Goal: Communication & Community: Share content

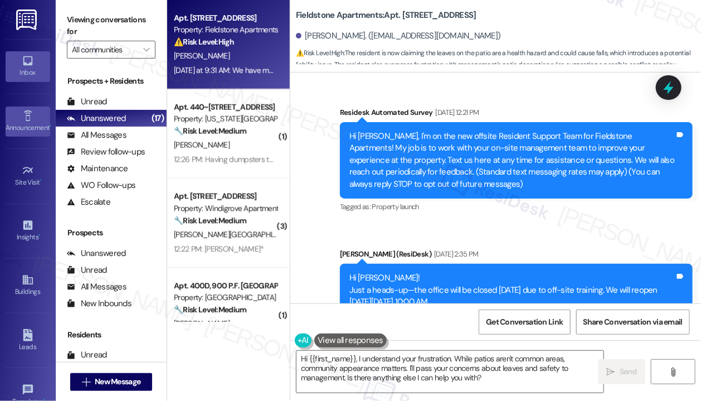
scroll to position [8413, 0]
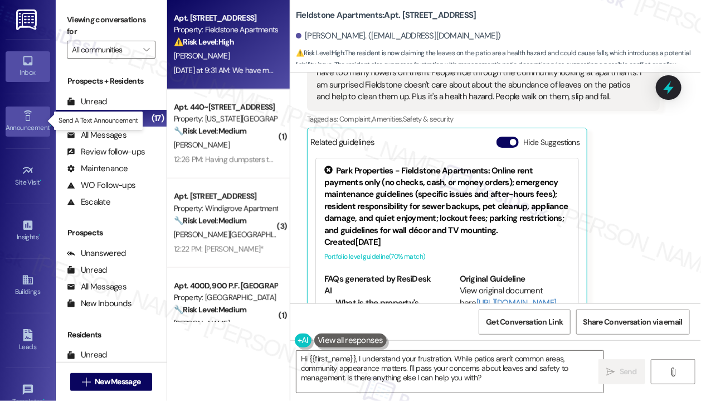
click at [30, 111] on icon at bounding box center [28, 116] width 12 height 12
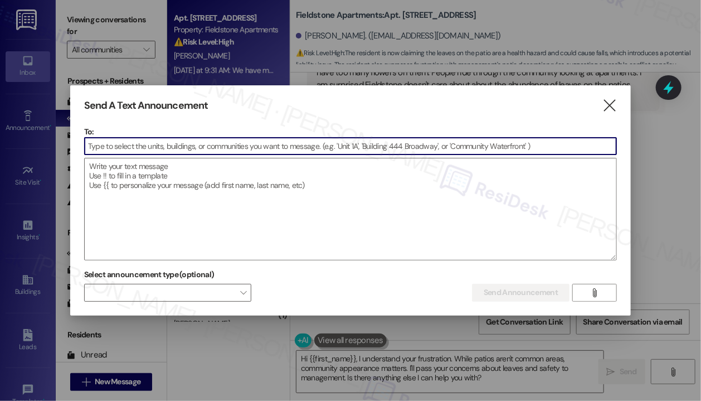
click at [129, 150] on input at bounding box center [350, 146] width 531 height 17
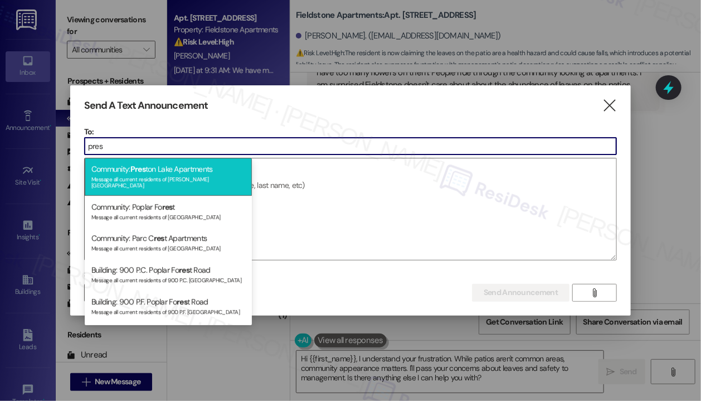
type input "pres"
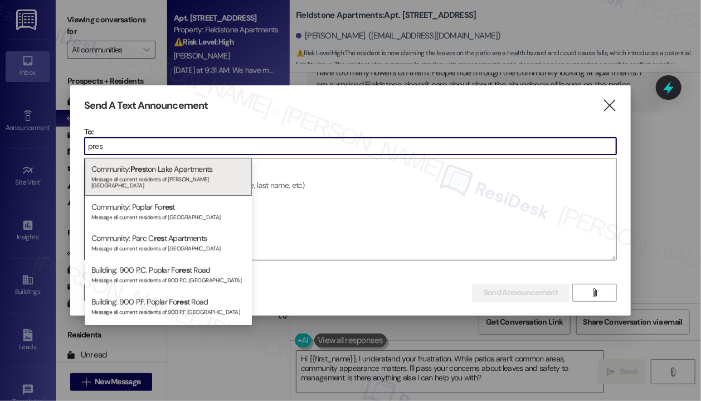
click at [152, 176] on div "Message all current residents of [PERSON_NAME][GEOGRAPHIC_DATA]" at bounding box center [168, 181] width 154 height 16
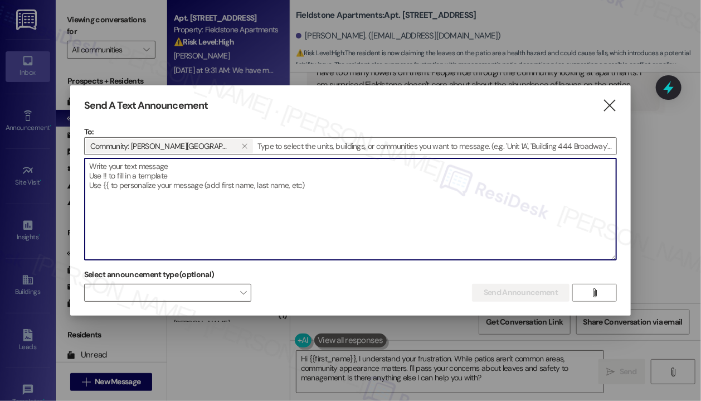
click at [152, 176] on textarea at bounding box center [350, 208] width 531 height 101
paste textarea "Hi {{first_name}}! Come to the office M-F 9-6 and [DATE] 10-2 all month long $1…"
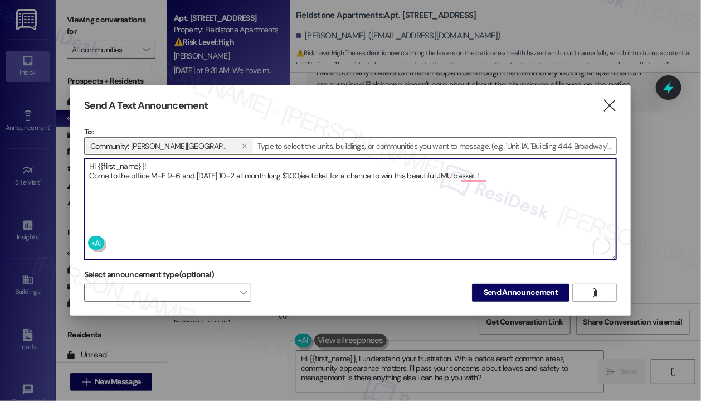
type textarea "Hi {{first_name}}! Come to the office M-F 9-6 and [DATE] 10-2 all month long $1…"
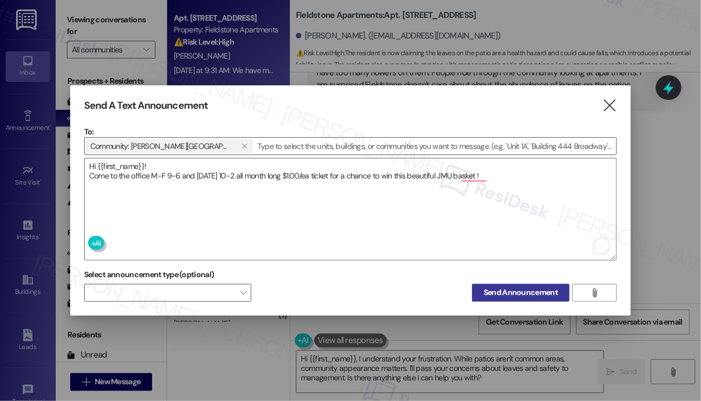
click at [521, 291] on span "Send Announcement" at bounding box center [520, 292] width 74 height 12
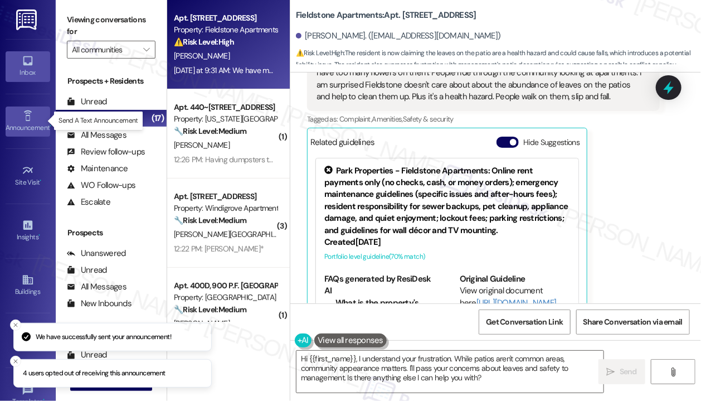
click at [29, 120] on icon at bounding box center [28, 116] width 12 height 12
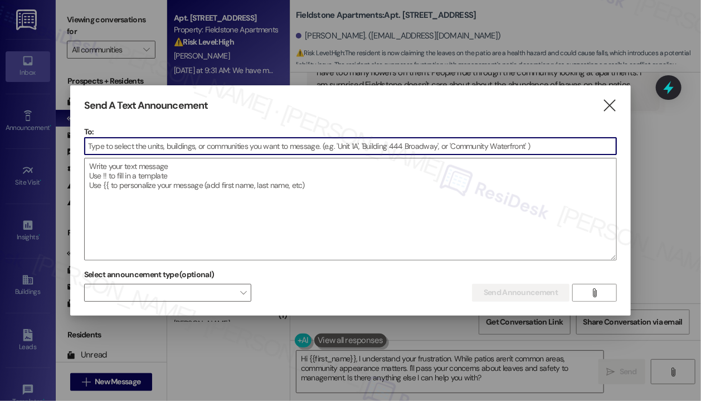
click at [114, 138] on input at bounding box center [350, 146] width 531 height 17
click at [118, 149] on input at bounding box center [350, 146] width 531 height 17
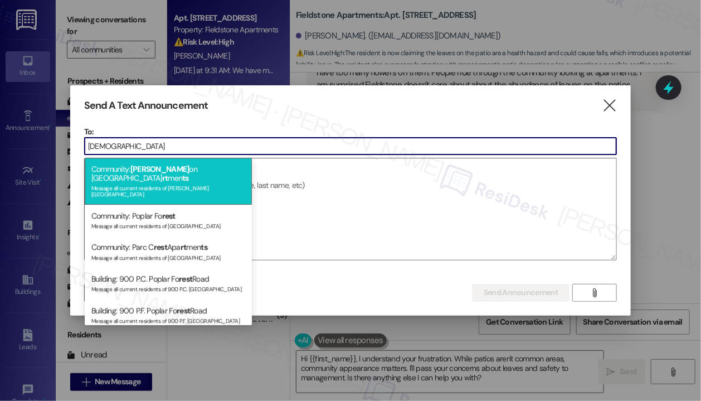
type input "[DEMOGRAPHIC_DATA]"
click at [125, 168] on div "Community: [PERSON_NAME] on [GEOGRAPHIC_DATA] rt men ts Message all current res…" at bounding box center [168, 181] width 167 height 47
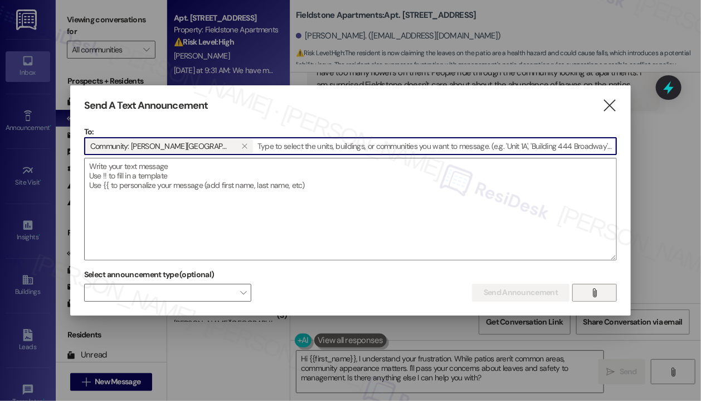
click at [594, 288] on icon "" at bounding box center [594, 292] width 8 height 9
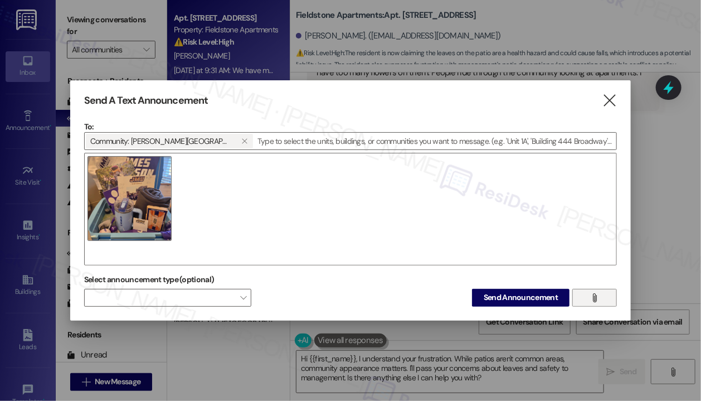
click at [382, 185] on div at bounding box center [350, 209] width 533 height 113
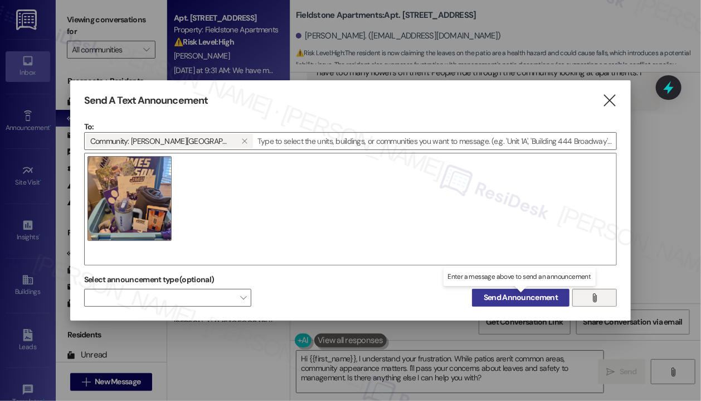
click at [506, 296] on span "Send Announcement" at bounding box center [520, 297] width 74 height 12
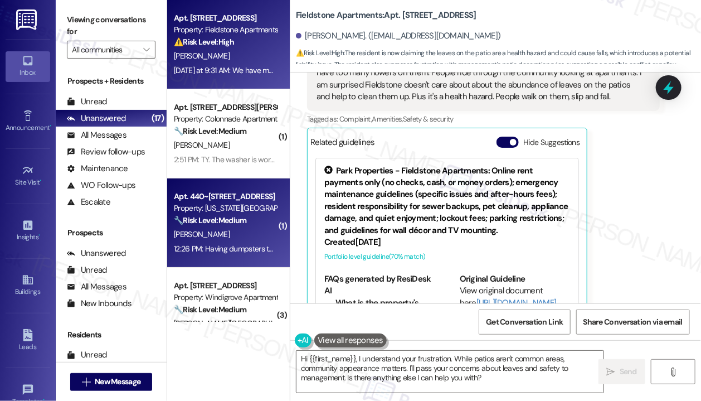
click at [263, 216] on div "🔧 Risk Level: Medium The resident is providing feedback on the move-in process,…" at bounding box center [225, 220] width 103 height 12
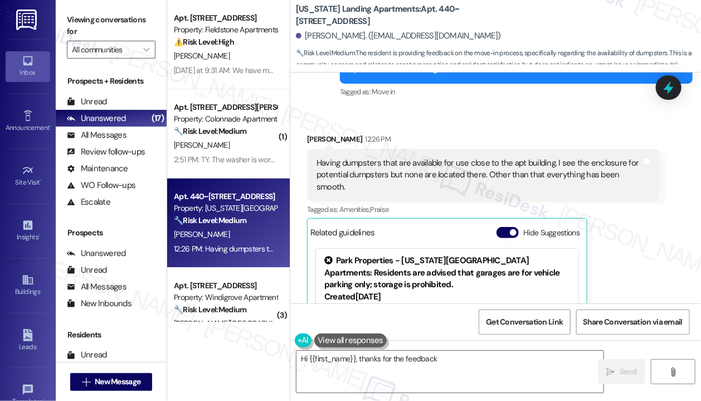
scroll to position [57, 0]
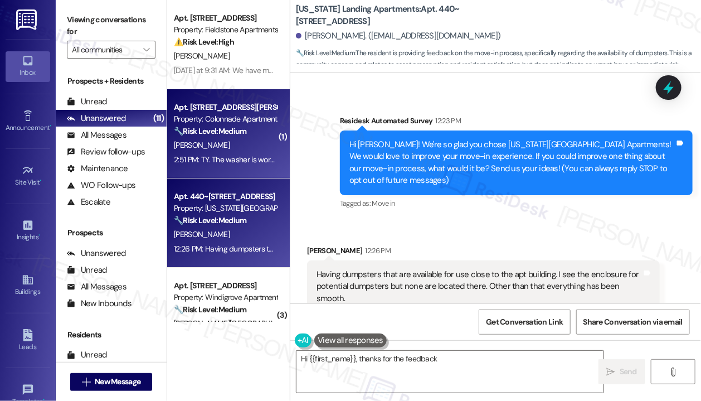
click at [246, 129] on strong "🔧 Risk Level: Medium" at bounding box center [210, 131] width 72 height 10
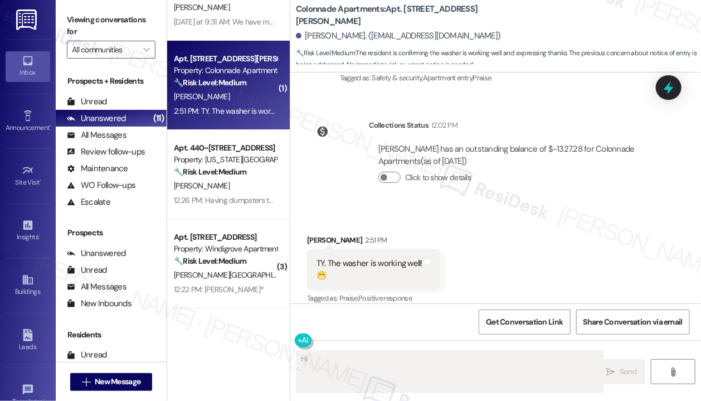
scroll to position [1119, 0]
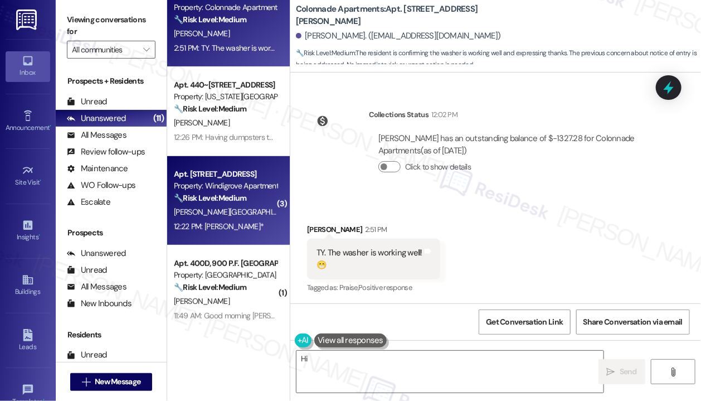
click at [252, 211] on div "[PERSON_NAME][GEOGRAPHIC_DATA] O. [PERSON_NAME][GEOGRAPHIC_DATA]" at bounding box center [225, 212] width 105 height 14
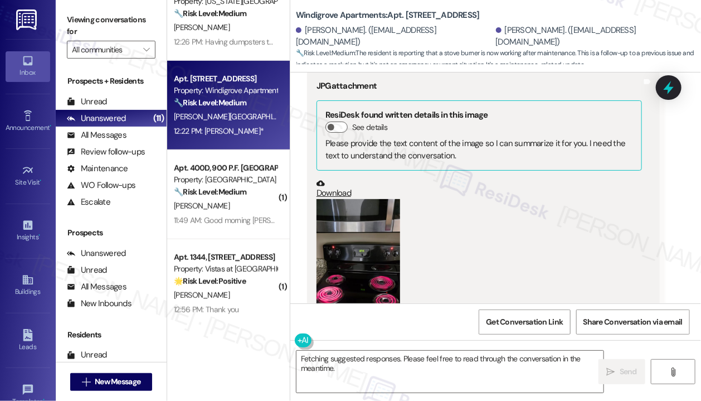
scroll to position [279, 0]
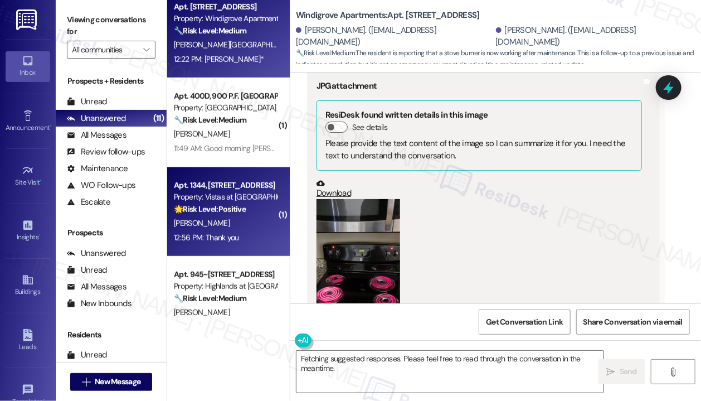
click at [240, 200] on div "Property: Vistas at [GEOGRAPHIC_DATA]" at bounding box center [225, 197] width 103 height 12
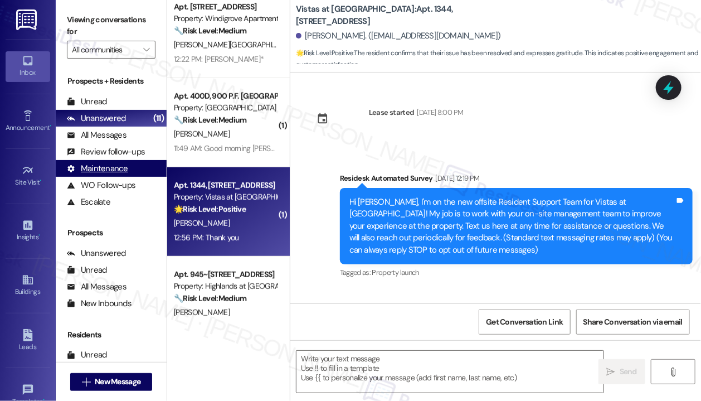
scroll to position [8673, 0]
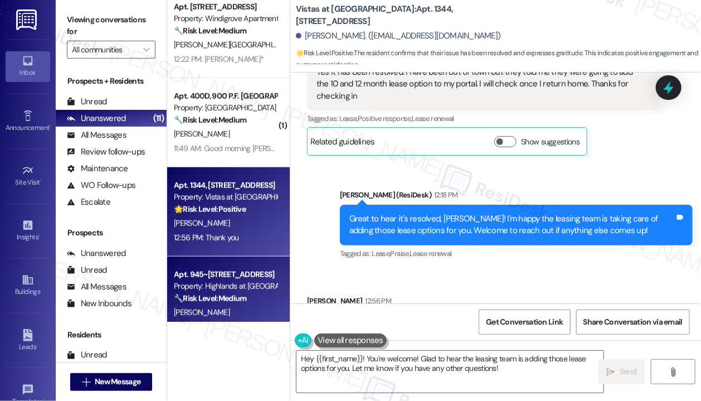
click at [226, 289] on div "Property: Highlands at [GEOGRAPHIC_DATA] Apartments" at bounding box center [225, 286] width 103 height 12
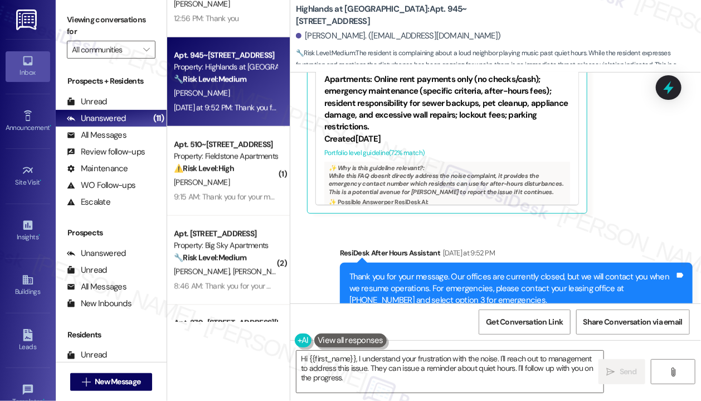
scroll to position [557, 0]
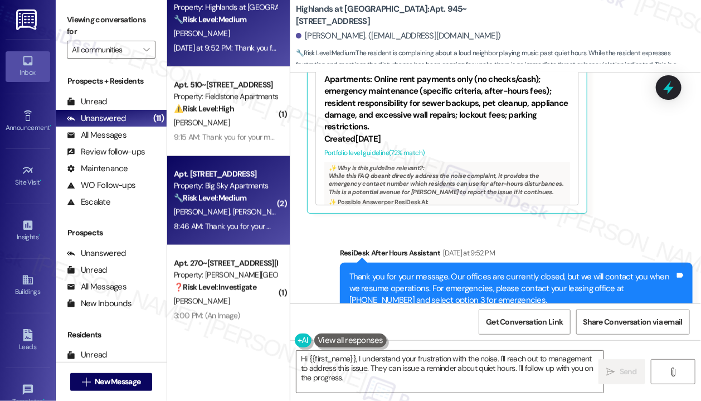
click at [238, 186] on div "Property: Big Sky Apartments" at bounding box center [225, 186] width 103 height 12
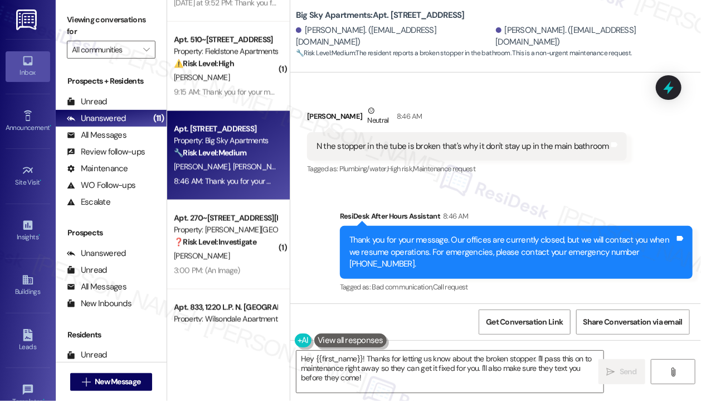
scroll to position [659, 0]
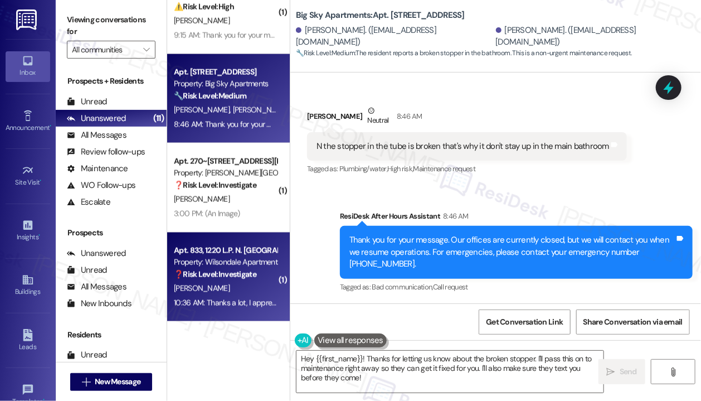
click at [240, 246] on div "Apt. 833, 1220 L.P. N. [GEOGRAPHIC_DATA]" at bounding box center [225, 251] width 103 height 12
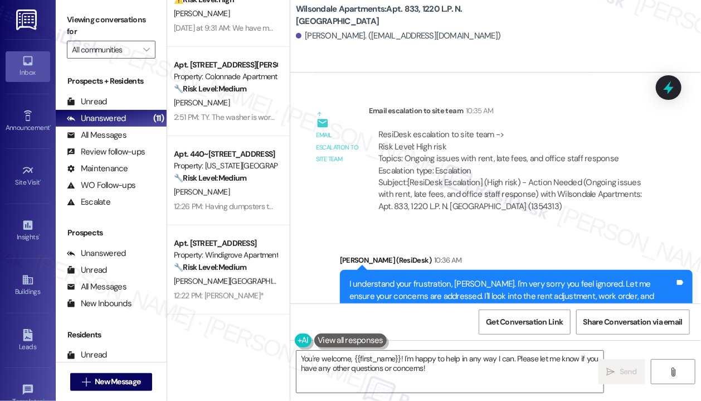
scroll to position [0, 0]
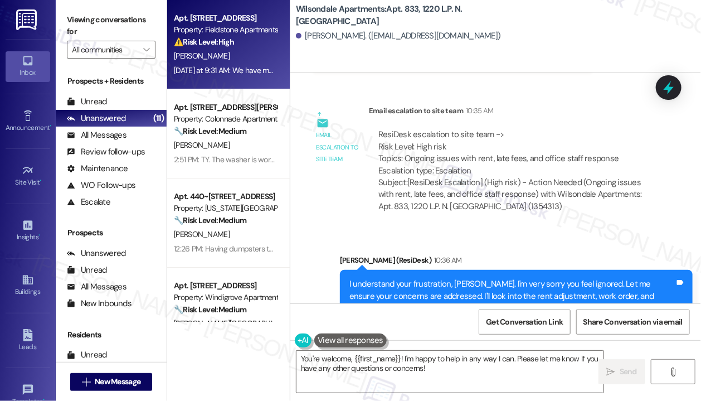
click at [231, 62] on div "[PERSON_NAME]" at bounding box center [225, 56] width 105 height 14
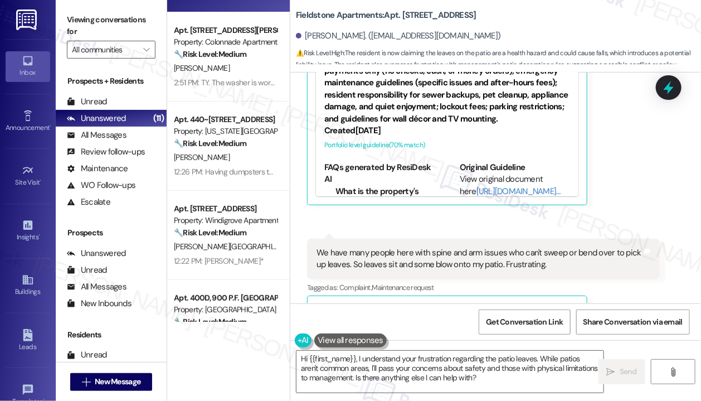
scroll to position [167, 0]
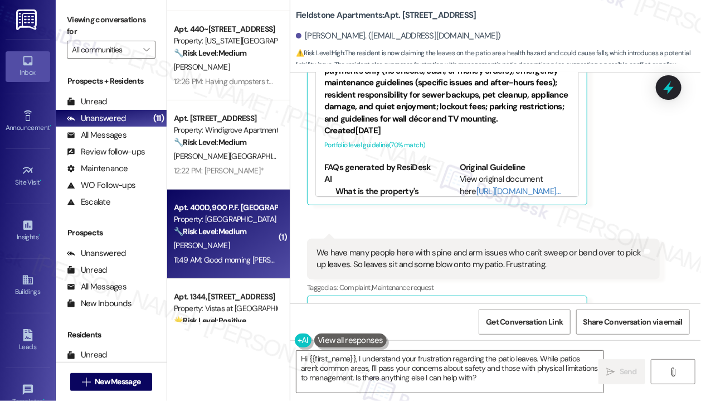
click at [229, 206] on div "Apt. 400D, 900 P.F. [GEOGRAPHIC_DATA]" at bounding box center [225, 208] width 103 height 12
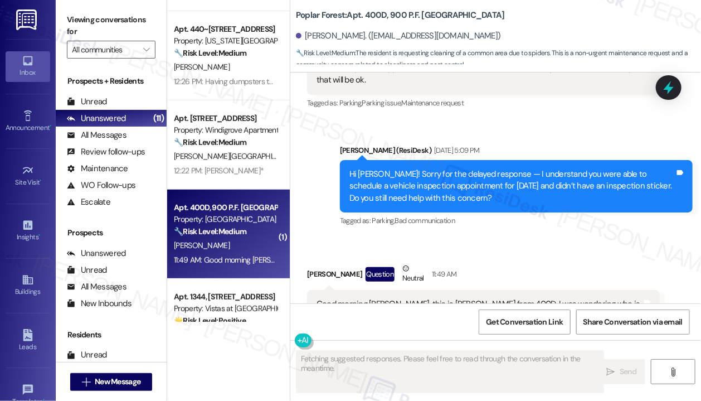
scroll to position [2259, 0]
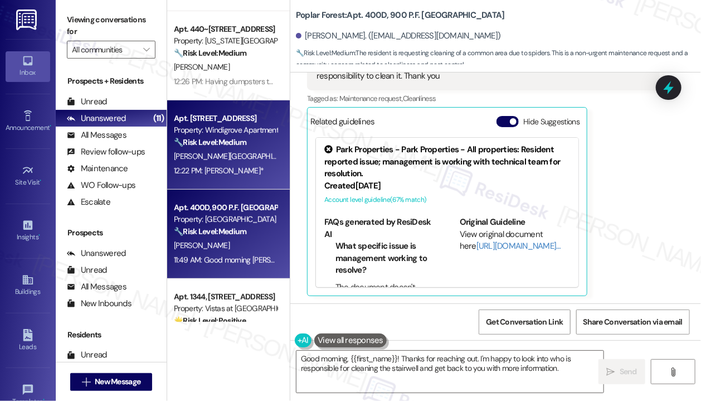
click at [221, 120] on div "Apt. [STREET_ADDRESS]" at bounding box center [225, 119] width 103 height 12
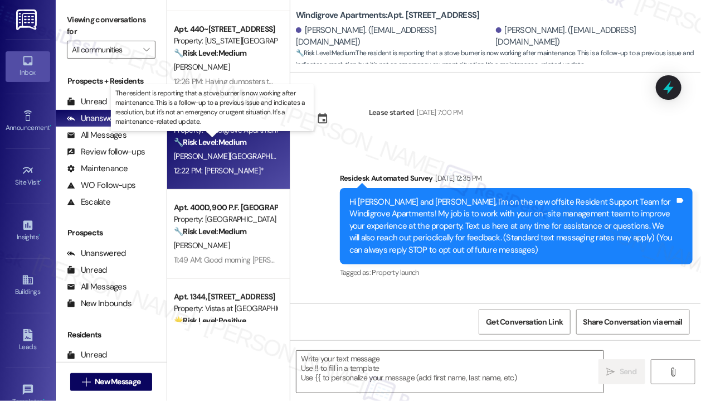
scroll to position [10019, 0]
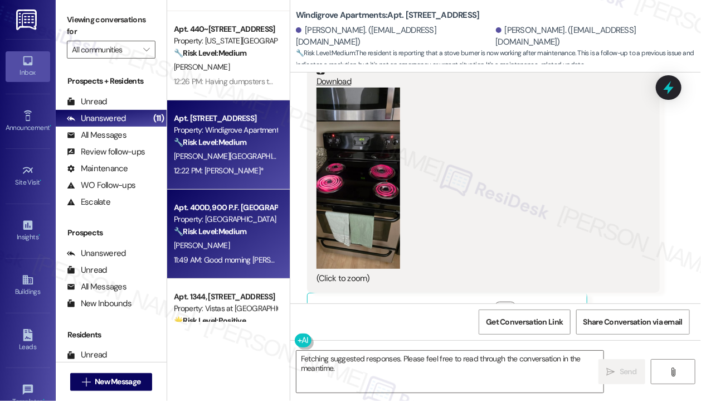
click at [232, 240] on div "[PERSON_NAME]" at bounding box center [225, 245] width 105 height 14
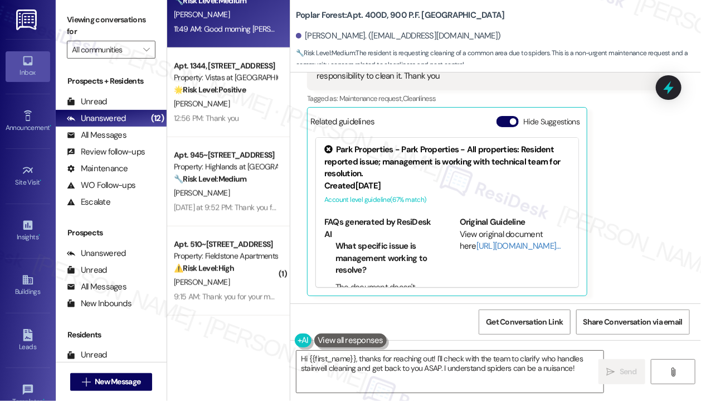
scroll to position [446, 0]
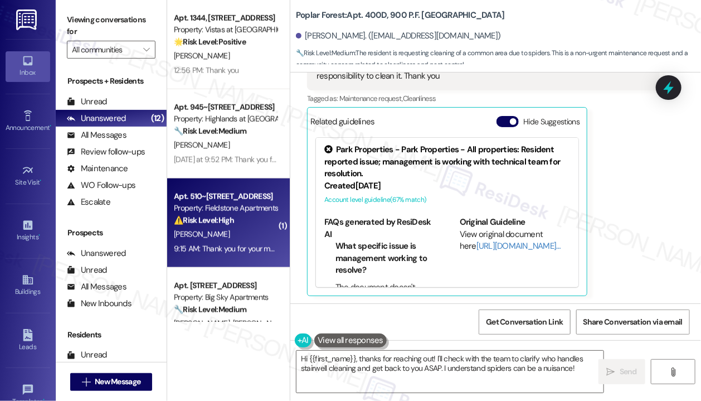
click at [231, 211] on div "Property: Fieldstone Apartments" at bounding box center [225, 208] width 103 height 12
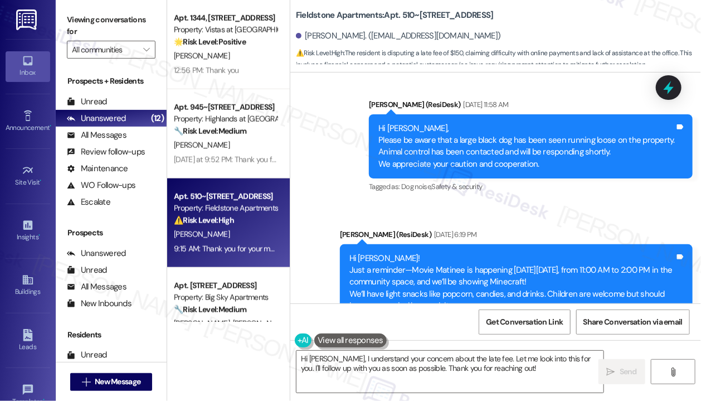
scroll to position [5789, 0]
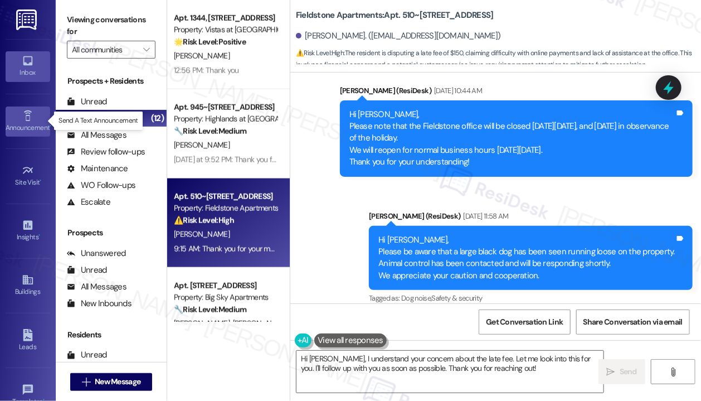
click at [24, 115] on icon at bounding box center [27, 115] width 8 height 11
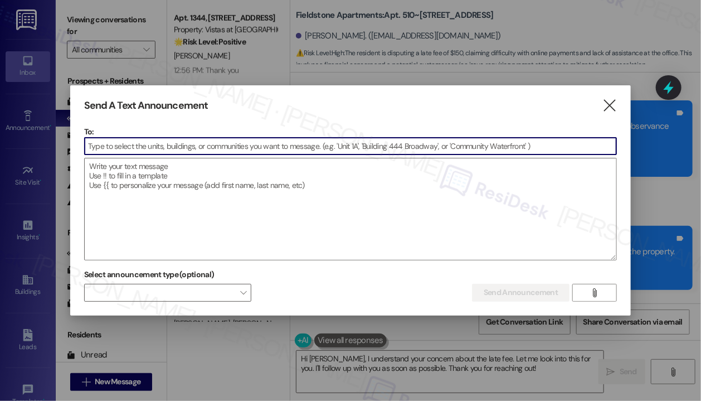
click at [165, 146] on input at bounding box center [350, 146] width 531 height 17
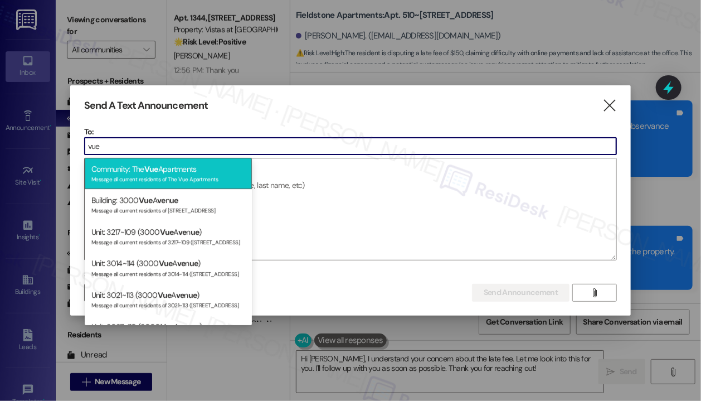
type input "vue"
click at [195, 179] on div "Message all current residents of The Vue Apartments" at bounding box center [168, 177] width 154 height 9
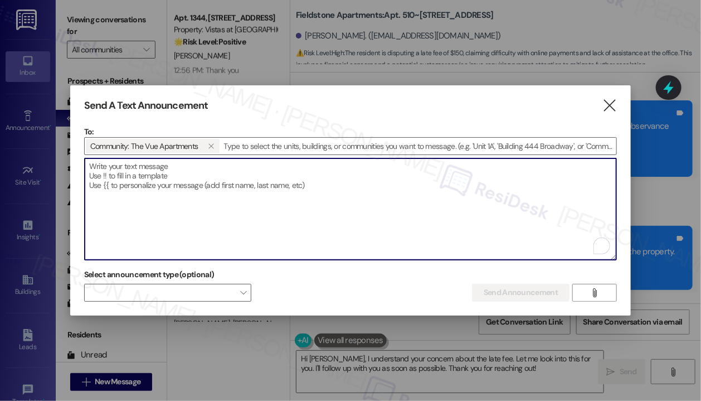
click at [242, 180] on textarea "To enrich screen reader interactions, please activate Accessibility in Grammarl…" at bounding box center [350, 208] width 531 height 101
paste textarea "Hi {{first_name}}, Popsicles for a Purpose is [DATE][DATE] 3–5 PM! We’re also h…"
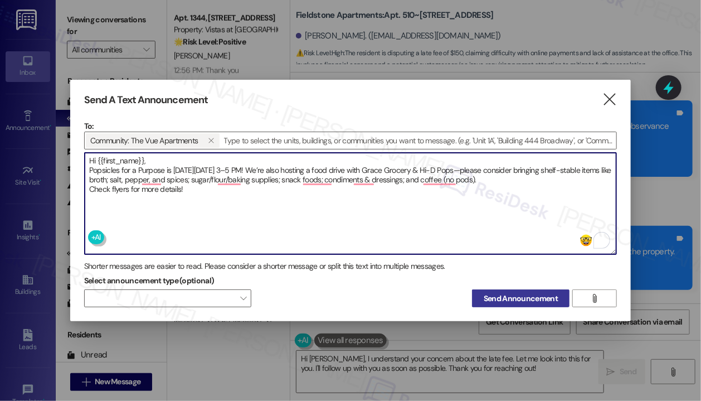
type textarea "Hi {{first_name}}, Popsicles for a Purpose is [DATE][DATE] 3–5 PM! We’re also h…"
click at [533, 297] on span "Send Announcement" at bounding box center [520, 298] width 74 height 12
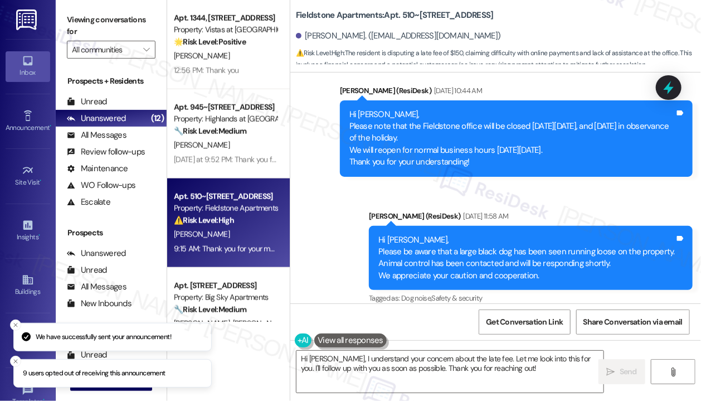
click at [570, 202] on div "Announcement, sent via SMS [PERSON_NAME] (ResiDesk) [DATE] 11:58 AM Hi Abeer, P…" at bounding box center [530, 258] width 340 height 113
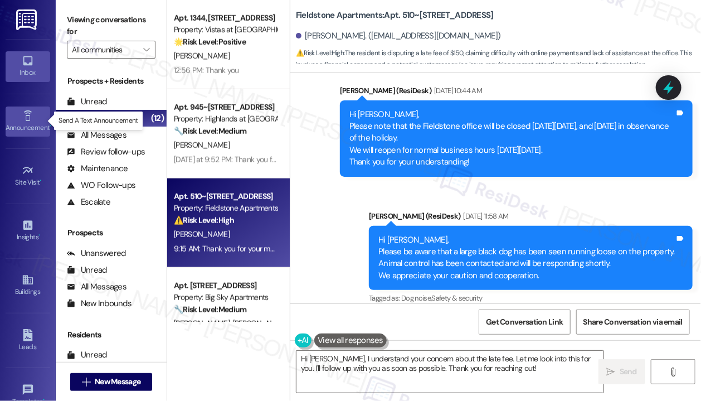
click at [30, 119] on icon at bounding box center [28, 116] width 12 height 12
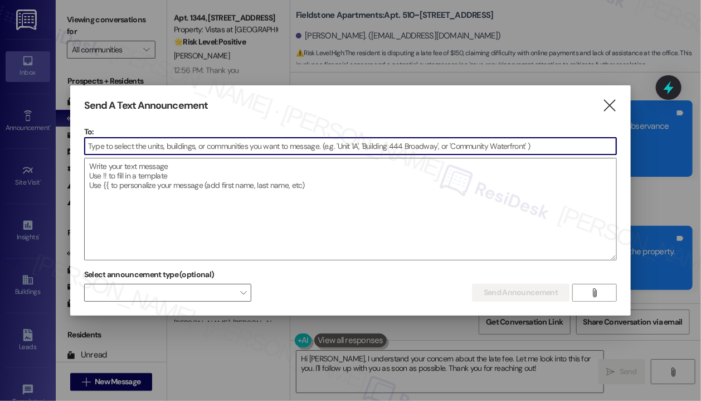
click at [163, 149] on input at bounding box center [350, 146] width 531 height 17
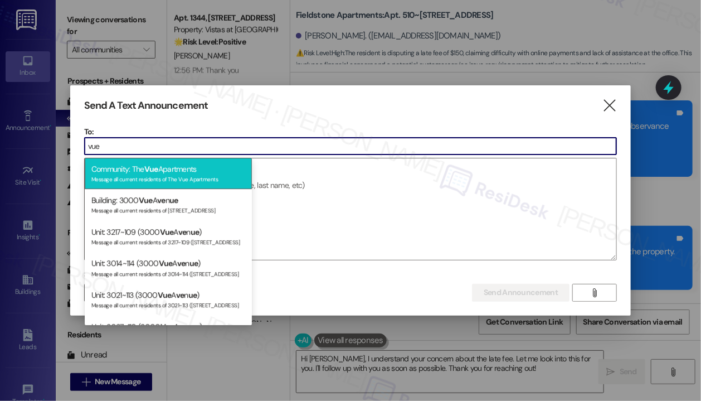
type input "vue"
click at [176, 177] on div "Message all current residents of The Vue Apartments" at bounding box center [168, 177] width 154 height 9
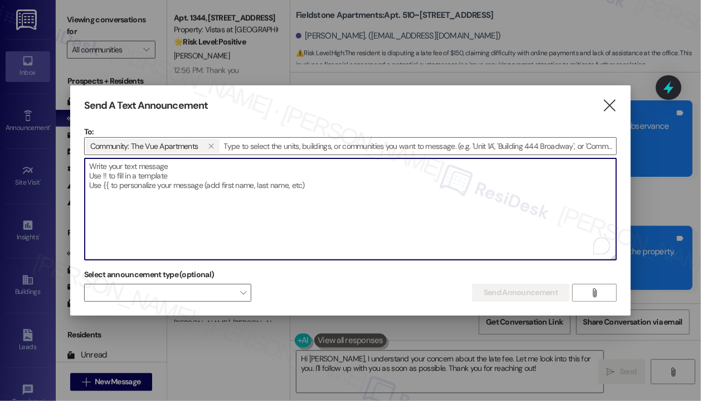
click at [177, 178] on textarea "To enrich screen reader interactions, please activate Accessibility in Grammarl…" at bounding box center [350, 208] width 531 height 101
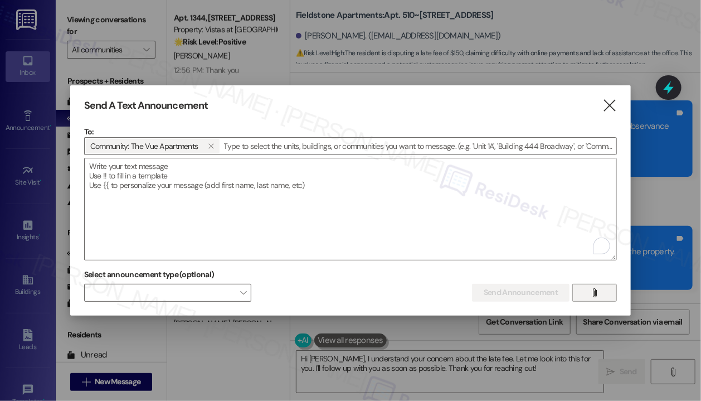
click at [604, 297] on button "" at bounding box center [594, 293] width 45 height 18
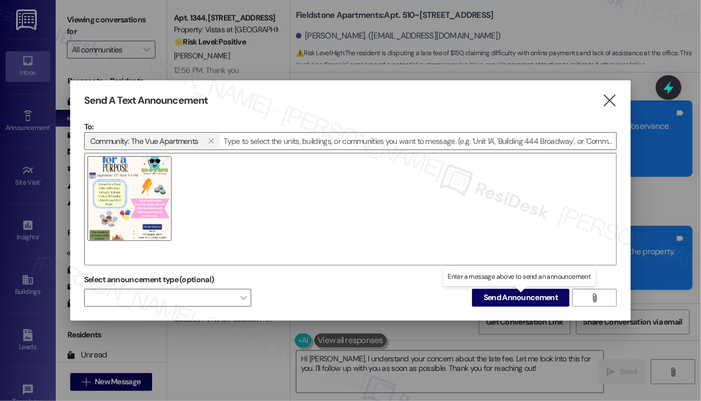
click at [501, 297] on span "Send Announcement" at bounding box center [520, 297] width 74 height 12
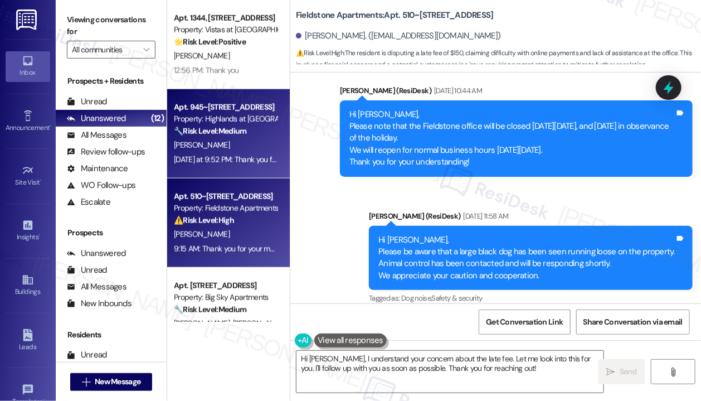
click at [233, 139] on div "[PERSON_NAME]" at bounding box center [225, 145] width 105 height 14
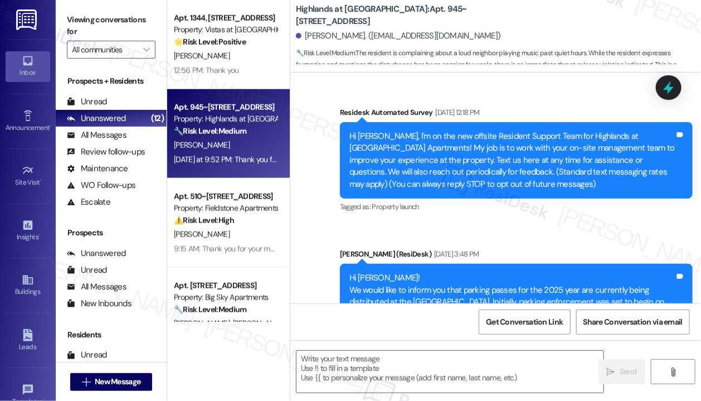
scroll to position [10963, 0]
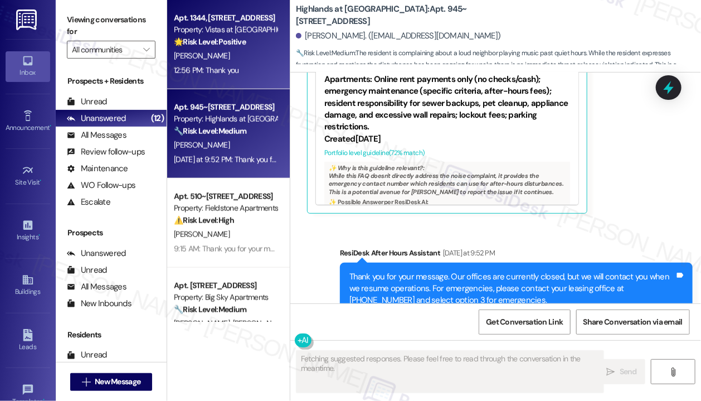
click at [247, 33] on div "Property: Vistas at [GEOGRAPHIC_DATA]" at bounding box center [225, 30] width 103 height 12
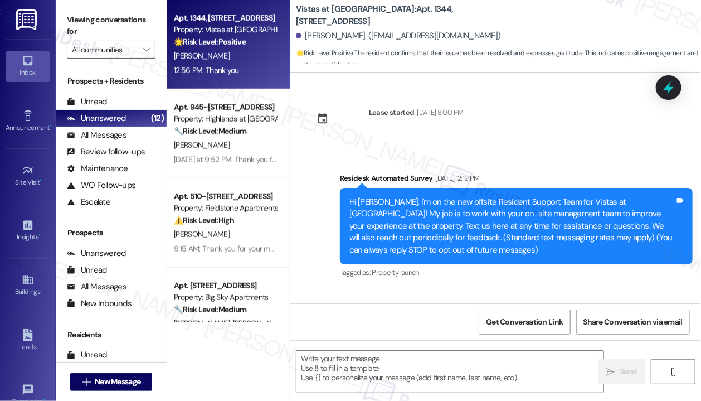
scroll to position [8673, 0]
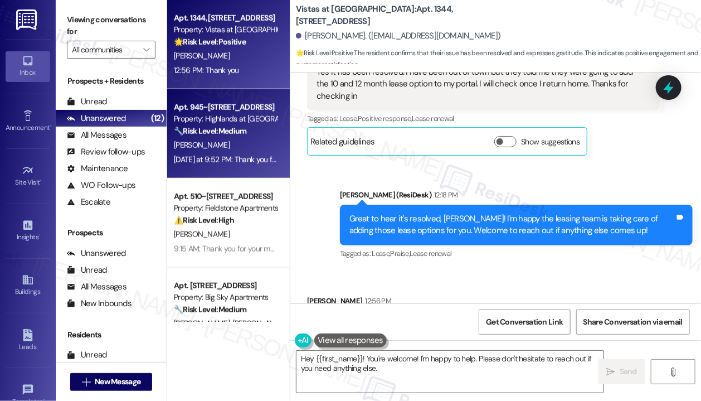
click at [226, 135] on strong "🔧 Risk Level: Medium" at bounding box center [210, 131] width 72 height 10
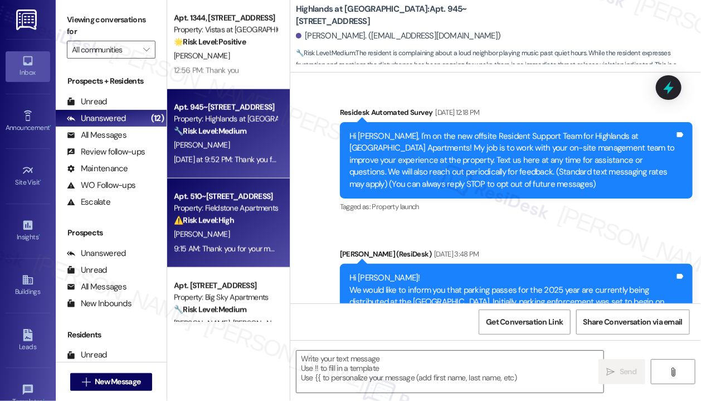
scroll to position [10963, 0]
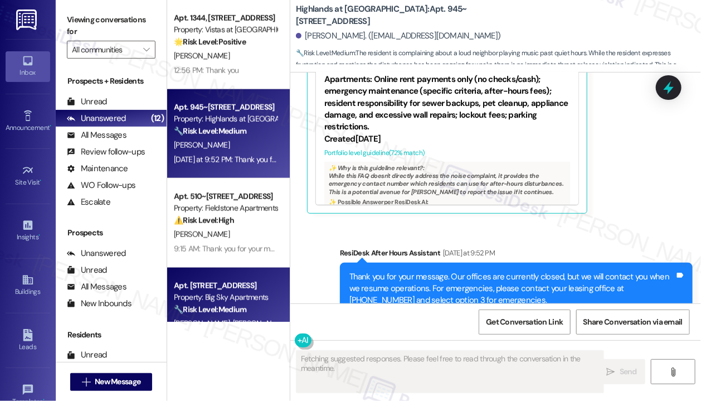
click at [229, 285] on div "Apt. [STREET_ADDRESS]" at bounding box center [225, 286] width 103 height 12
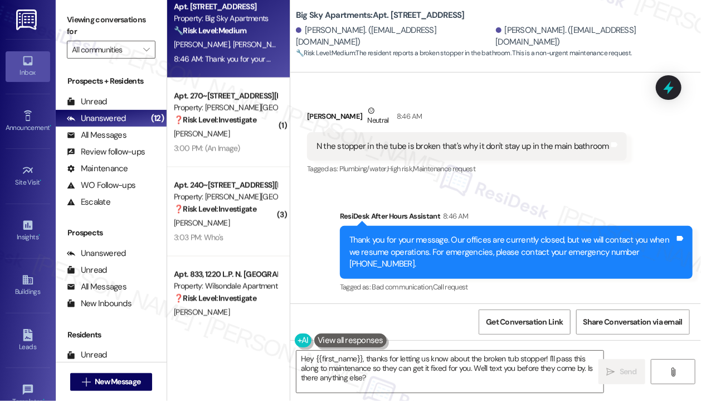
scroll to position [748, 0]
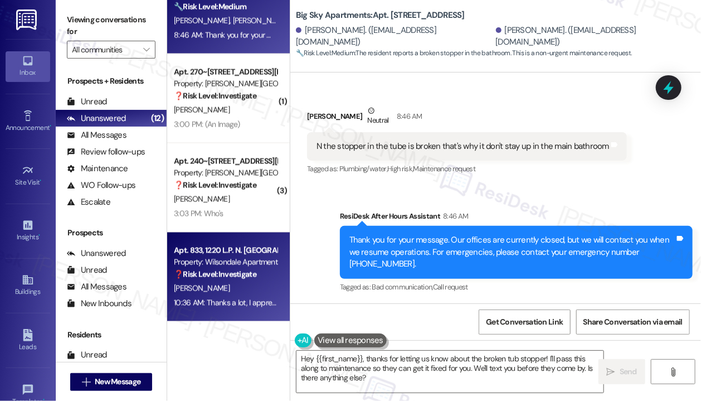
click at [243, 254] on div "Apt. 833, 1220 L.P. N. [GEOGRAPHIC_DATA]" at bounding box center [225, 251] width 103 height 12
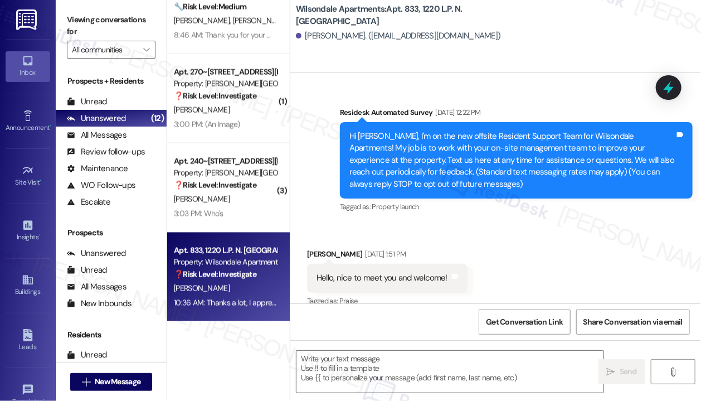
scroll to position [17012, 0]
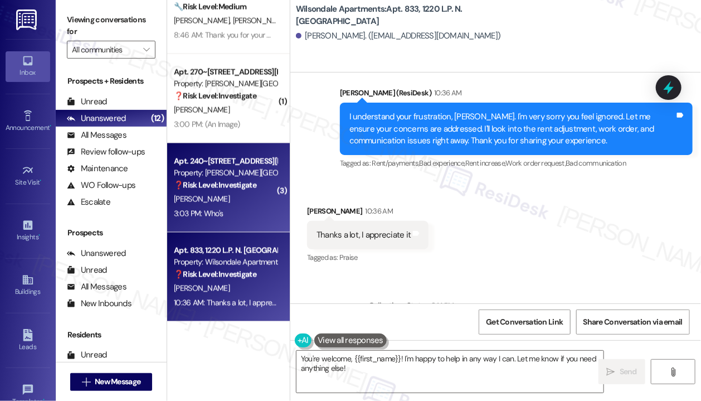
click at [256, 168] on div "Property: [PERSON_NAME][GEOGRAPHIC_DATA]" at bounding box center [225, 173] width 103 height 12
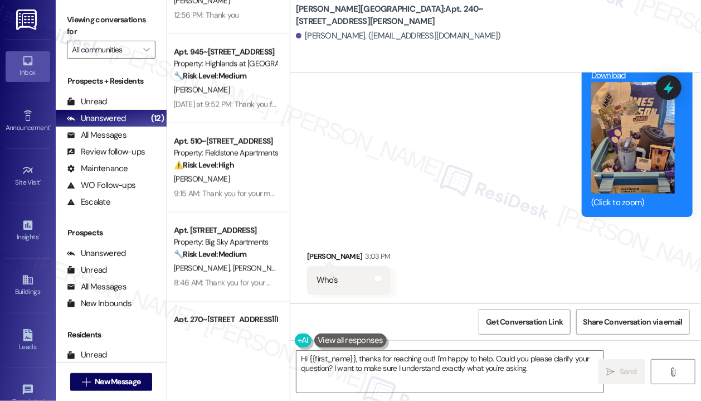
scroll to position [414, 0]
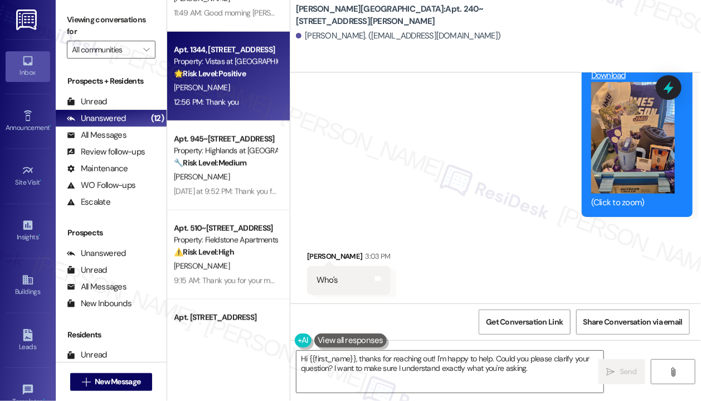
click at [222, 66] on div "Property: Vistas at [GEOGRAPHIC_DATA]" at bounding box center [225, 62] width 103 height 12
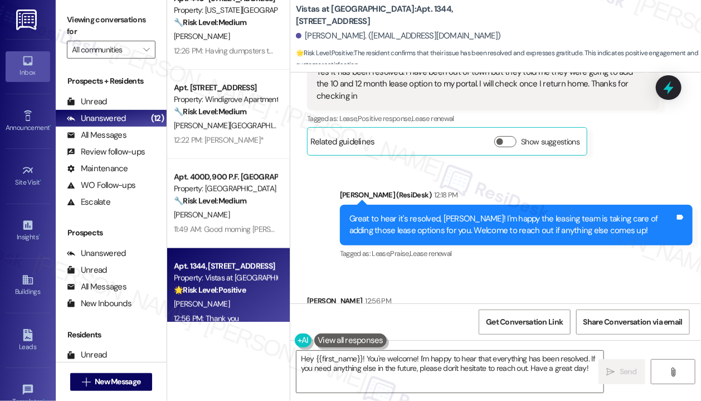
scroll to position [135, 0]
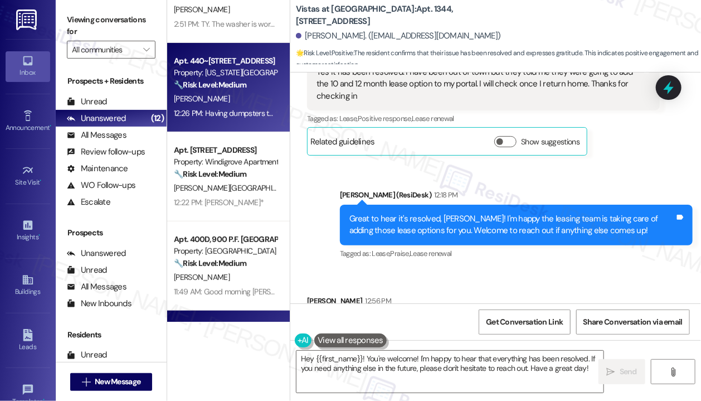
click at [218, 113] on div "12:26 PM: Having dumpsters that are available for use close to the apt building…" at bounding box center [489, 113] width 631 height 10
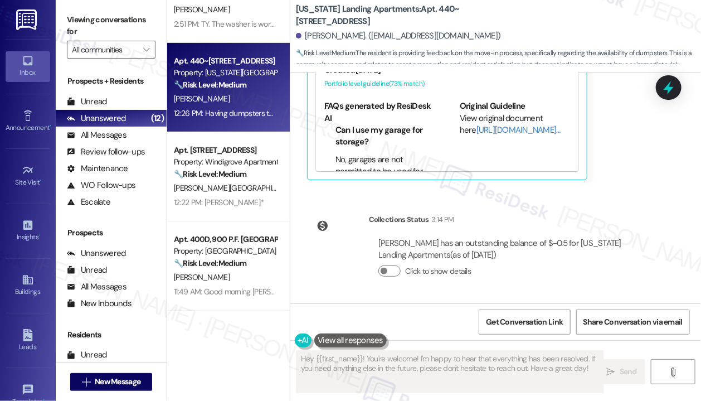
scroll to position [394, 0]
